Goal: Navigation & Orientation: Find specific page/section

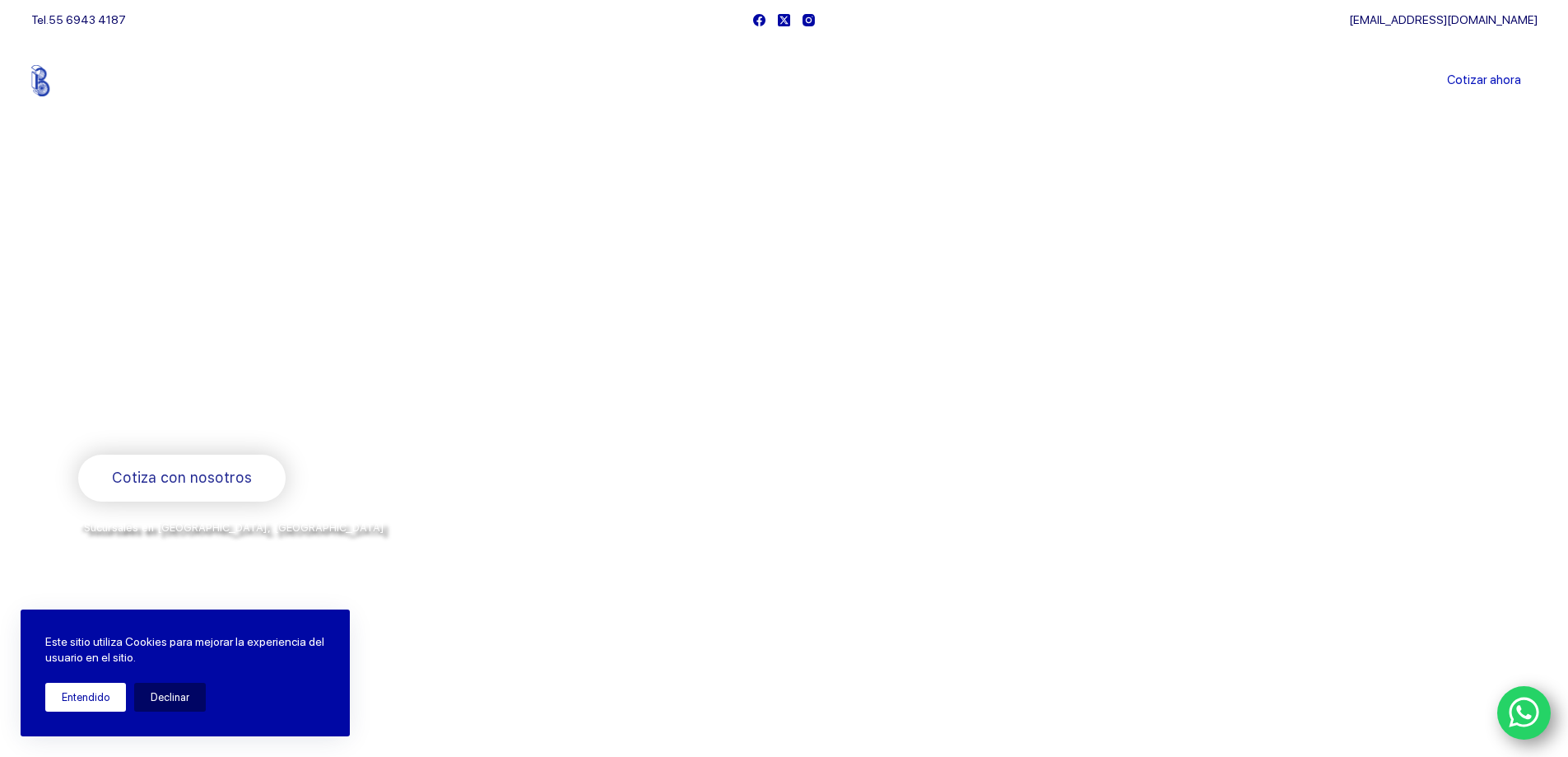
click at [78, 686] on button "Entendido" at bounding box center [85, 697] width 81 height 29
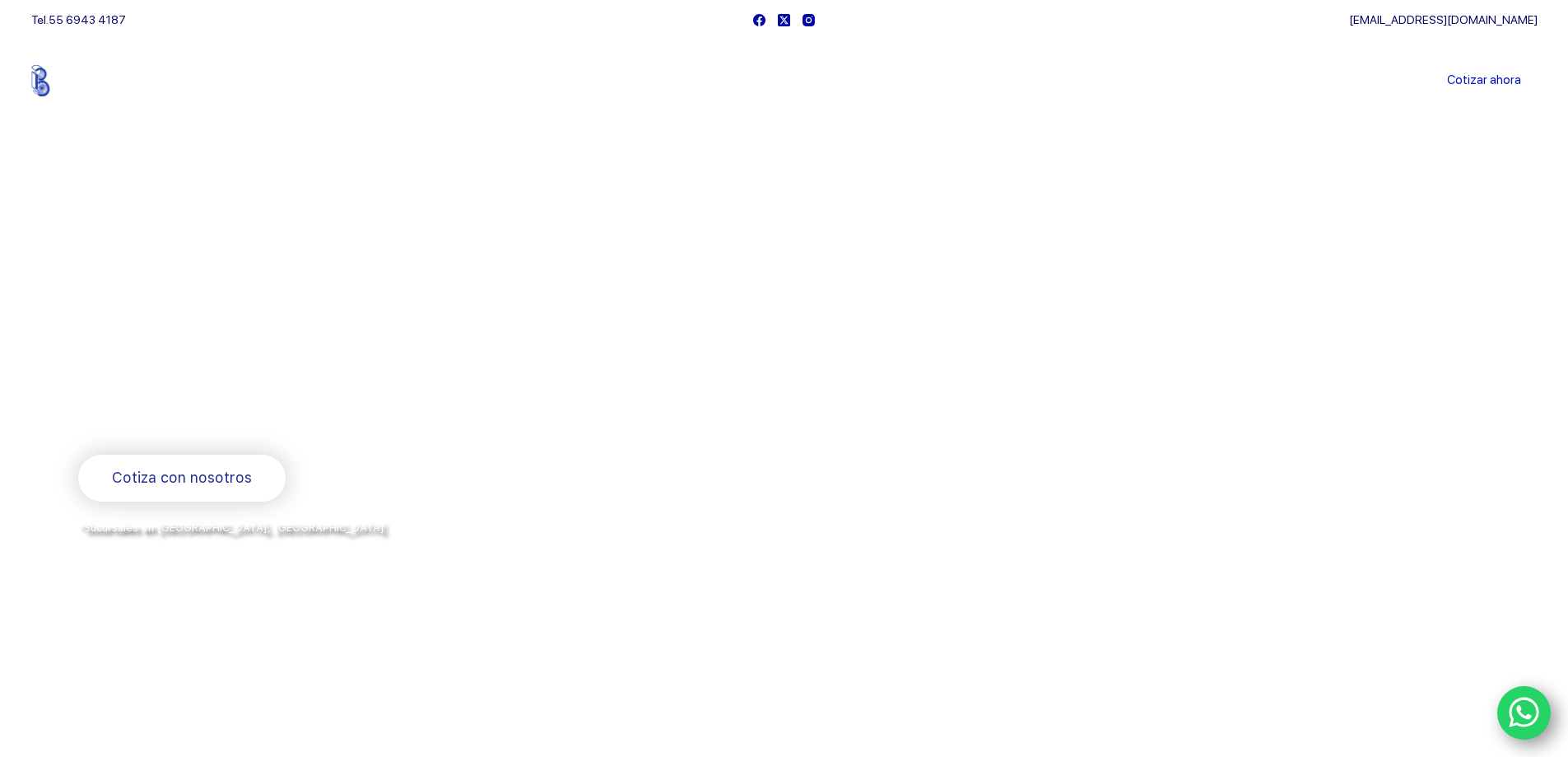
click at [751, 81] on link "Sucursales" at bounding box center [753, 81] width 102 height 0
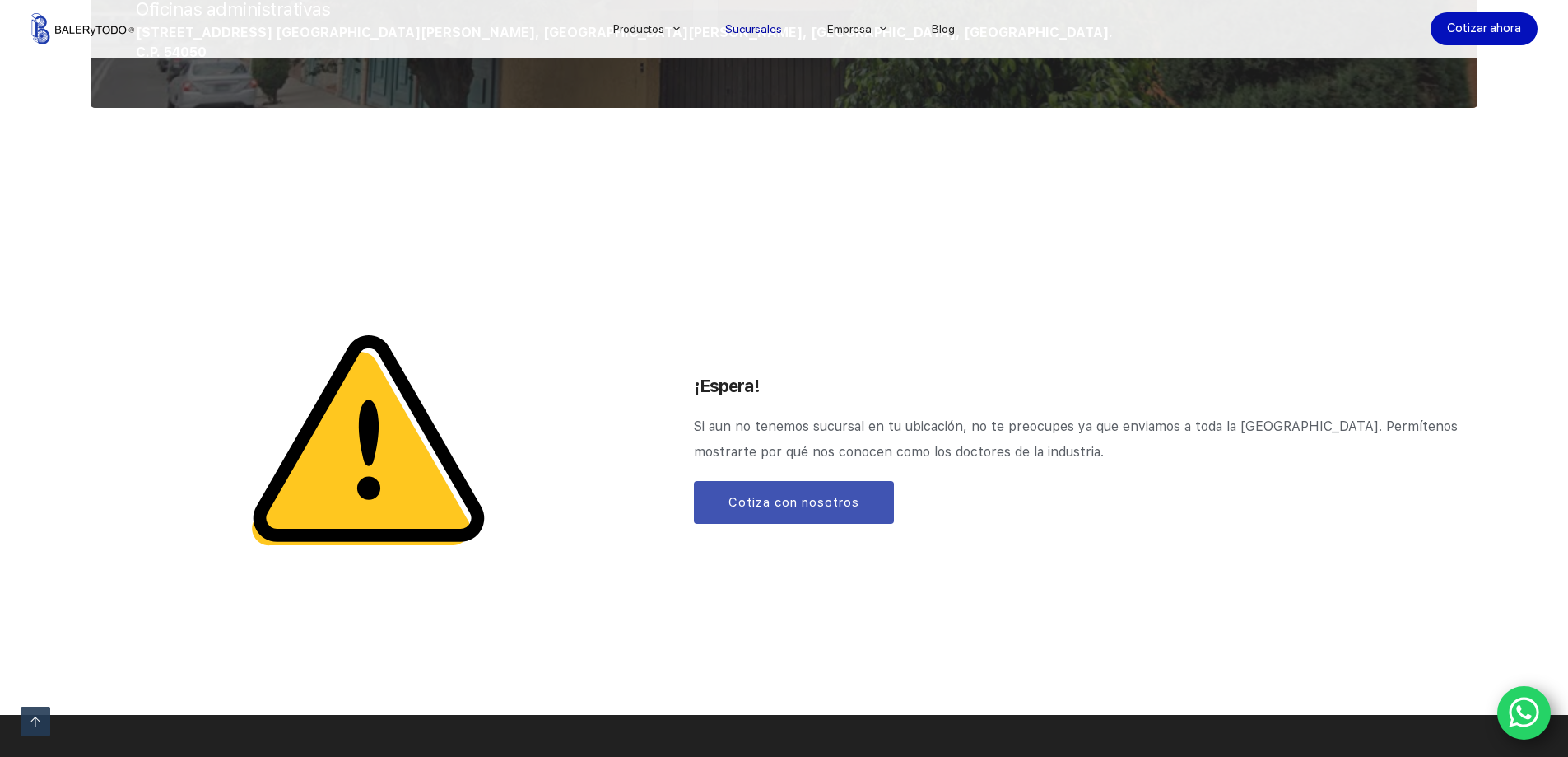
scroll to position [1807, 0]
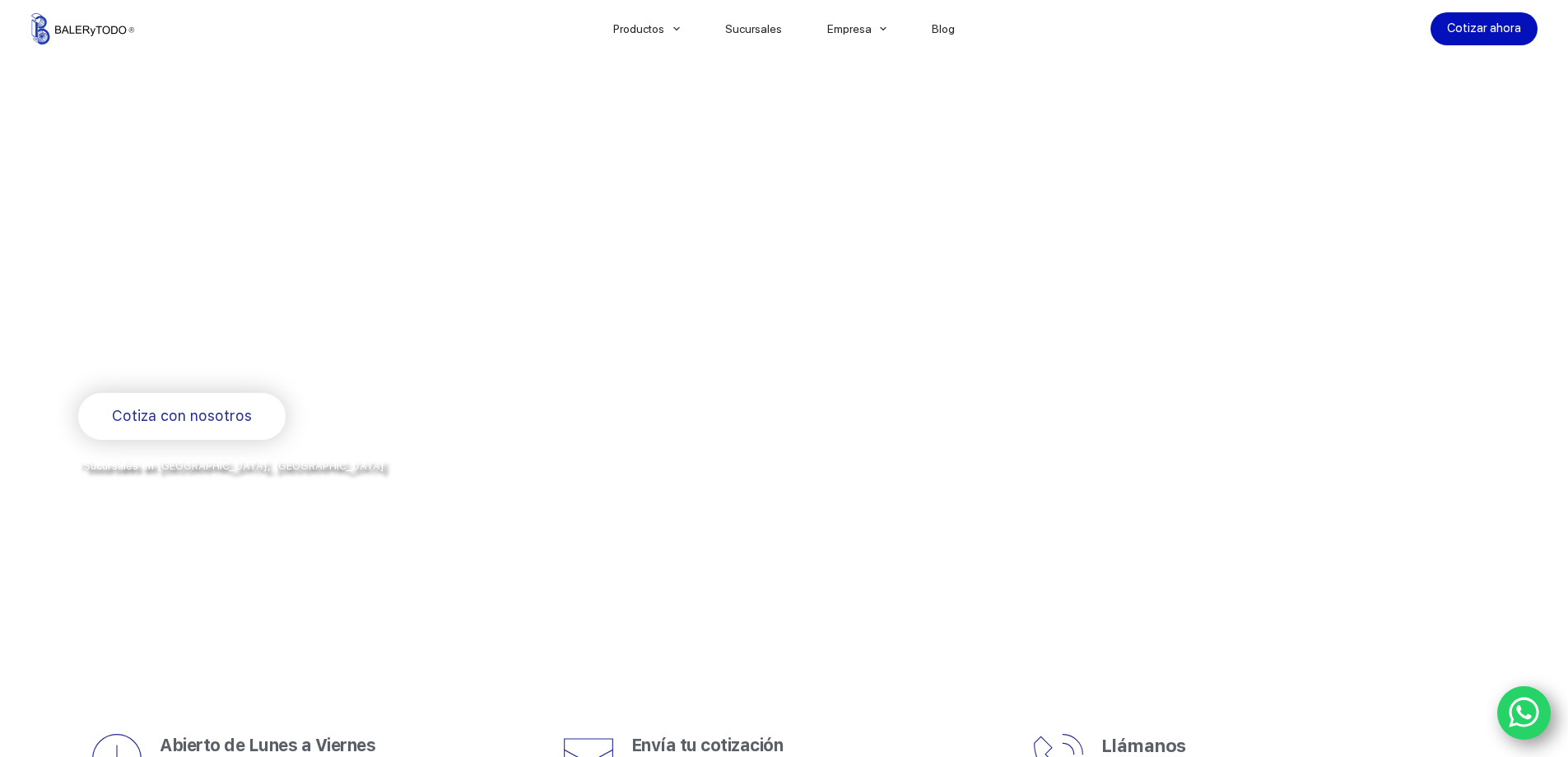
scroll to position [494, 0]
